Goal: Task Accomplishment & Management: Use online tool/utility

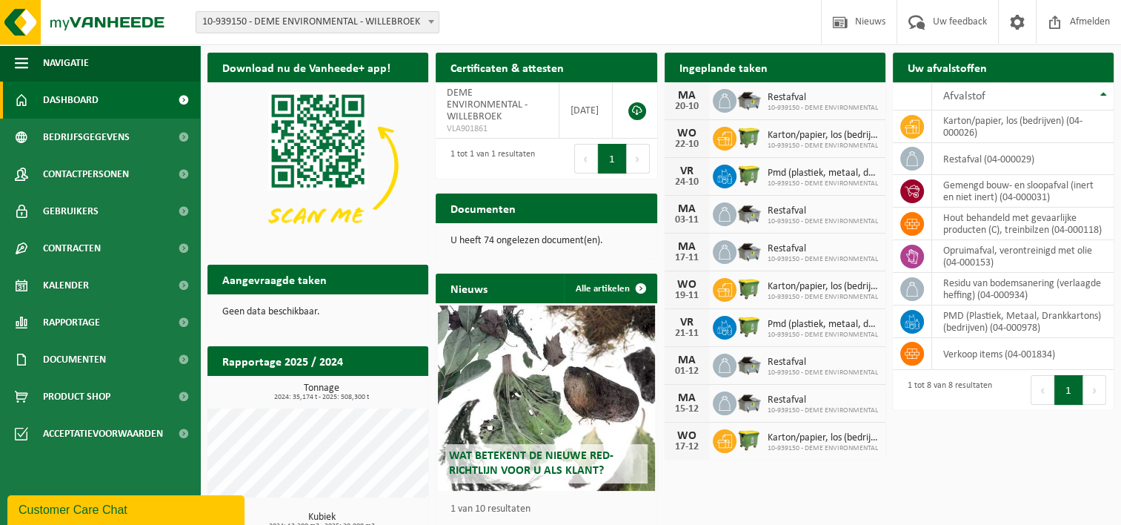
drag, startPoint x: 103, startPoint y: 298, endPoint x: 225, endPoint y: 309, distance: 122.8
click at [103, 298] on link "Kalender" at bounding box center [100, 285] width 200 height 37
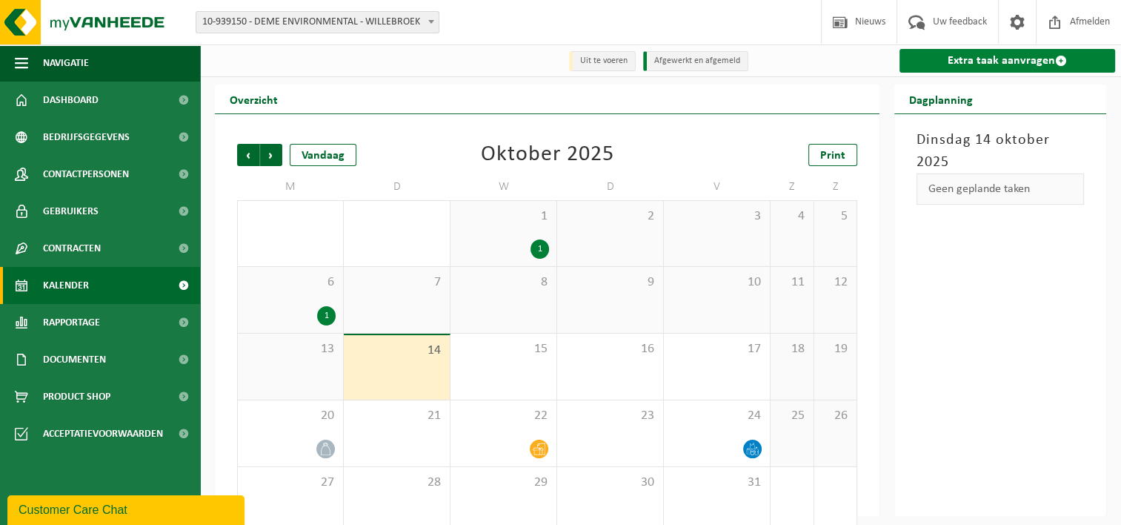
click at [1055, 71] on link "Extra taak aanvragen" at bounding box center [1008, 61] width 216 height 24
